Goal: Download file/media

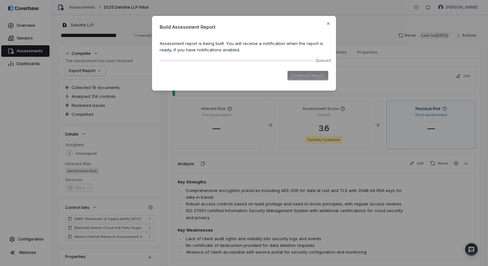
click at [308, 74] on div "Download Report" at bounding box center [244, 75] width 169 height 15
click at [328, 21] on icon "button" at bounding box center [328, 23] width 5 height 5
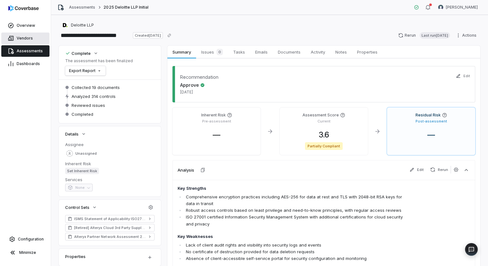
click at [26, 39] on span "Vendors" at bounding box center [25, 38] width 16 height 5
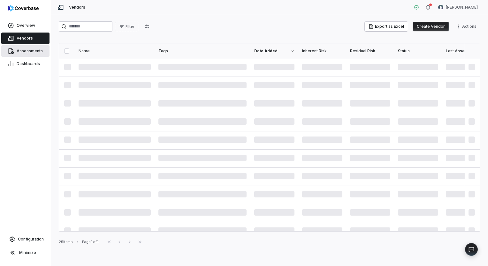
click at [27, 50] on span "Assessments" at bounding box center [30, 51] width 26 height 5
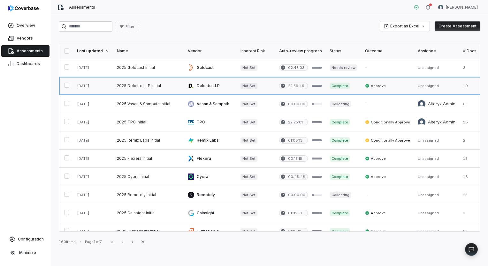
click at [201, 86] on link at bounding box center [210, 86] width 53 height 18
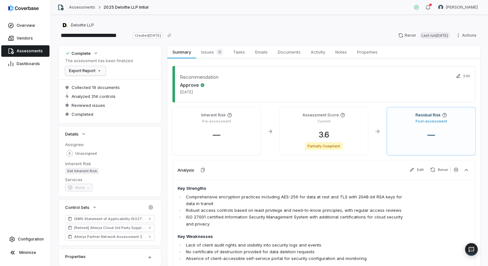
click at [95, 71] on html "**********" at bounding box center [244, 133] width 488 height 266
click at [96, 83] on div "Export as PDF" at bounding box center [90, 85] width 45 height 10
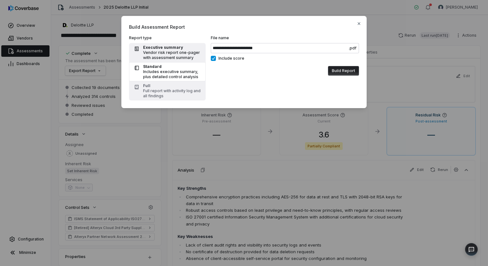
click at [165, 59] on div "Vendor risk report one-pager with assessment summary" at bounding box center [172, 55] width 59 height 10
type input "**********"
click at [212, 61] on button "Include score" at bounding box center [213, 58] width 5 height 5
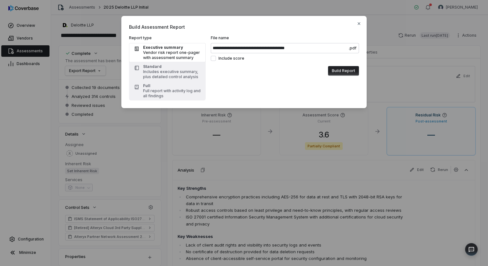
click at [350, 70] on button "Build Report" at bounding box center [343, 71] width 31 height 10
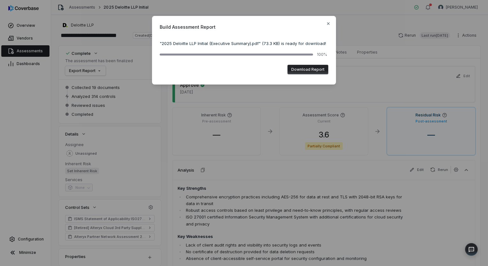
click at [306, 71] on button "Download Report" at bounding box center [307, 70] width 41 height 10
